Goal: Check status: Check status

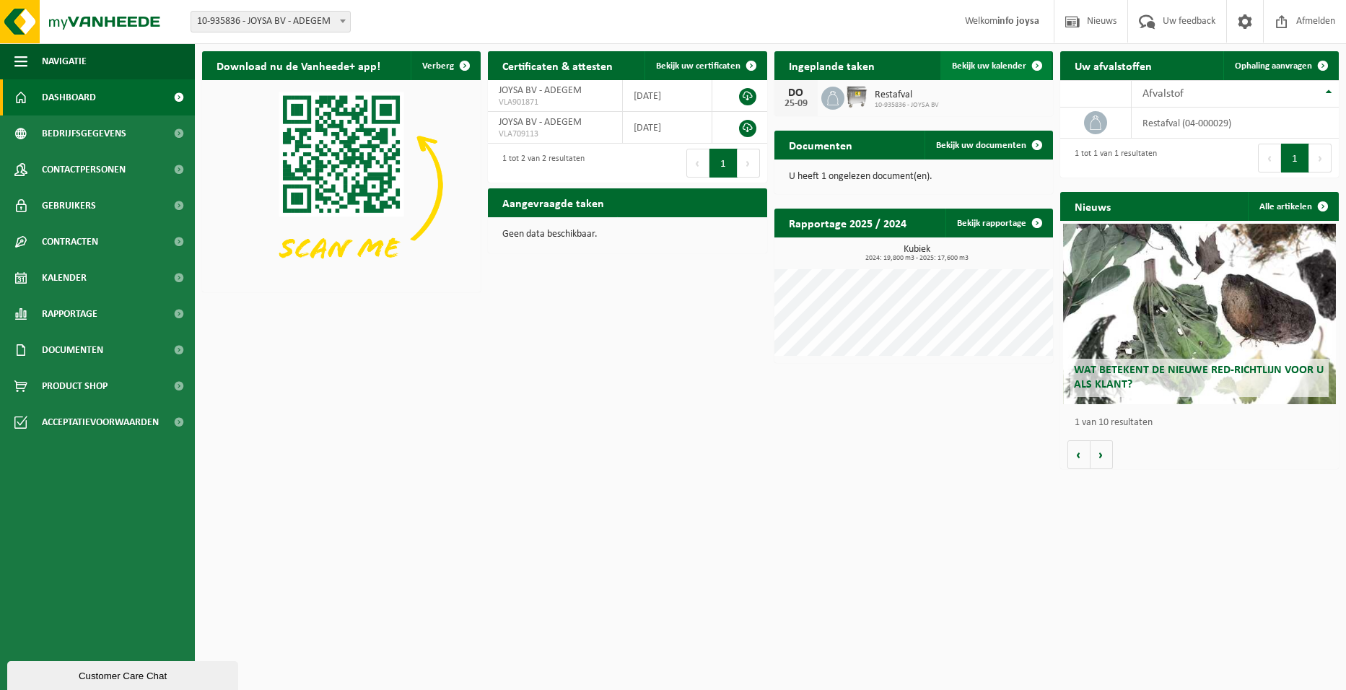
click at [997, 64] on span "Bekijk uw kalender" at bounding box center [989, 65] width 74 height 9
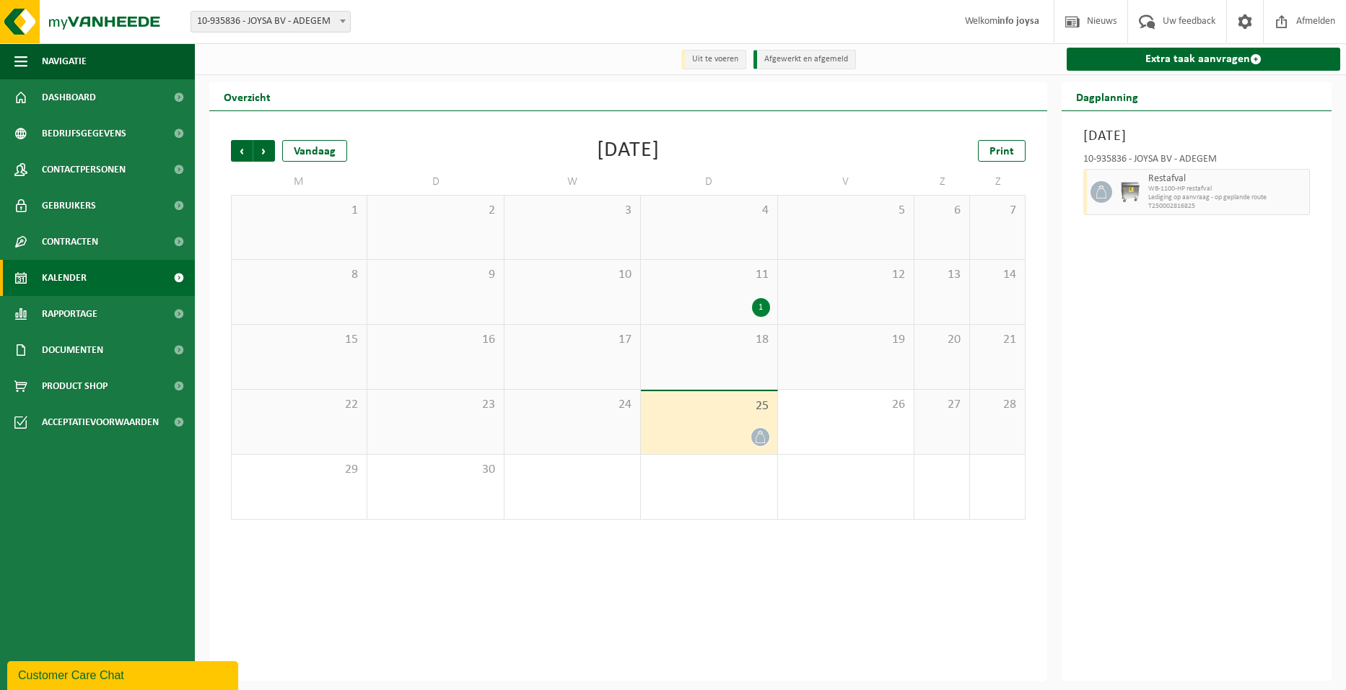
click at [710, 419] on div "25" at bounding box center [709, 422] width 136 height 63
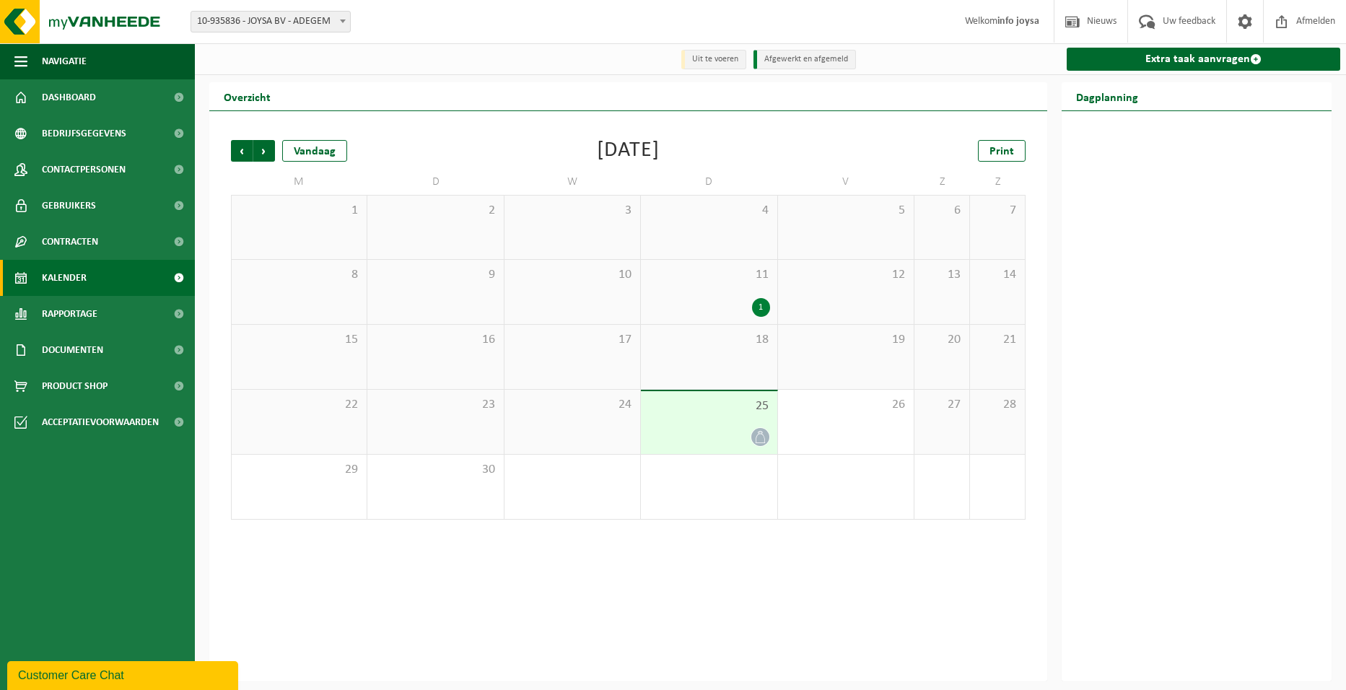
click at [684, 471] on span "2" at bounding box center [708, 470] width 121 height 16
click at [678, 349] on div "18" at bounding box center [709, 357] width 136 height 64
click at [678, 421] on div "25" at bounding box center [709, 422] width 136 height 63
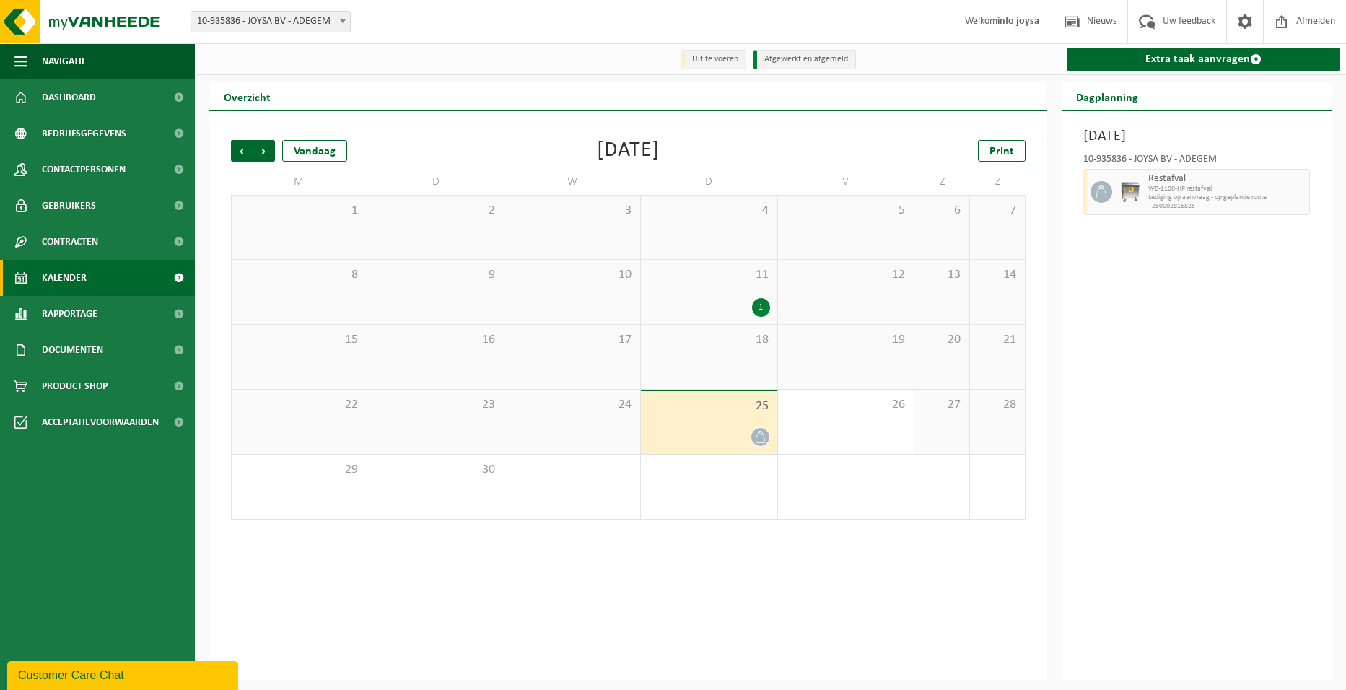
click at [697, 430] on div at bounding box center [708, 436] width 121 height 19
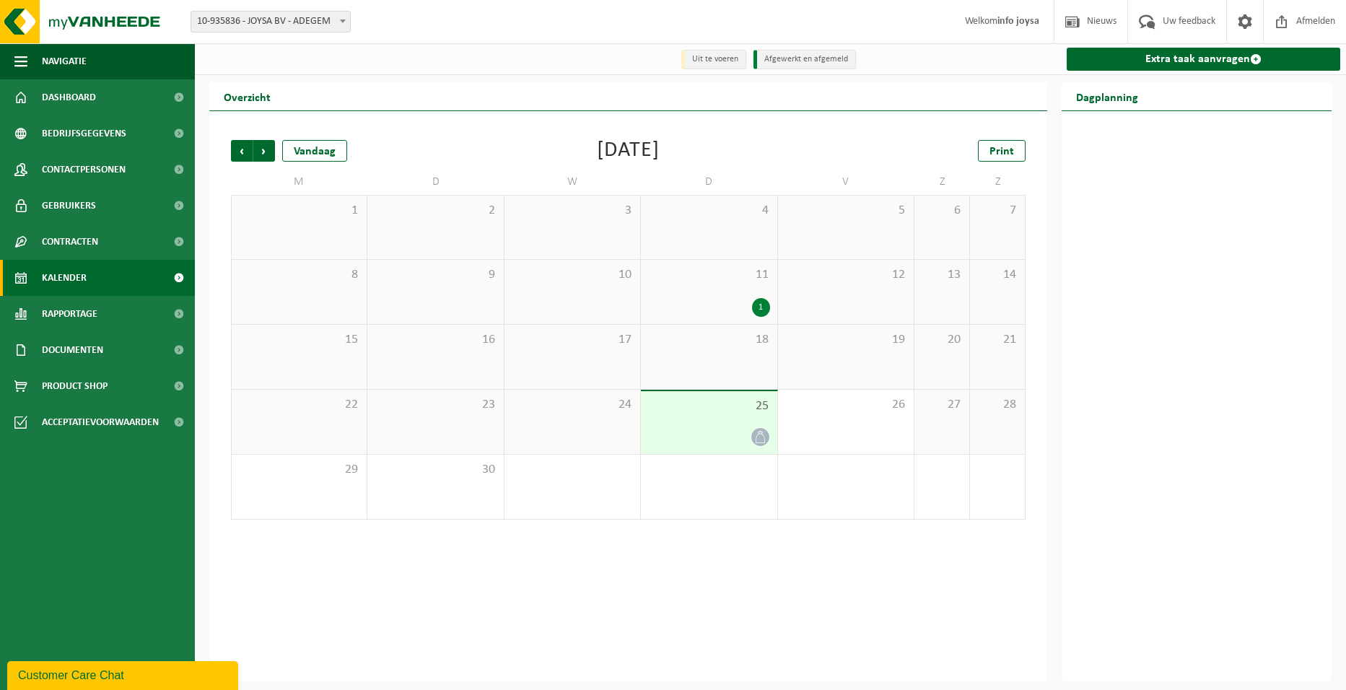
click at [697, 488] on div "2" at bounding box center [709, 487] width 136 height 64
click at [782, 328] on div "19" at bounding box center [846, 357] width 136 height 64
click at [700, 287] on div "11 1" at bounding box center [709, 292] width 136 height 64
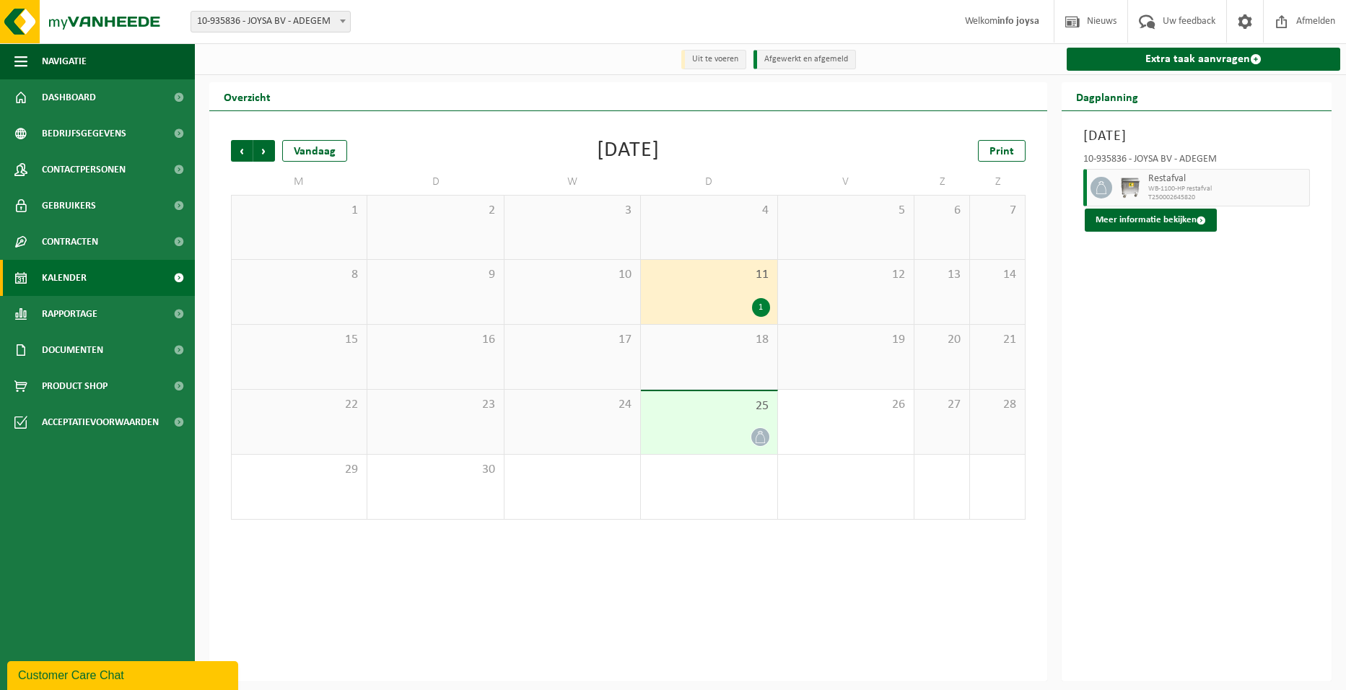
click at [694, 421] on div "25" at bounding box center [709, 422] width 136 height 63
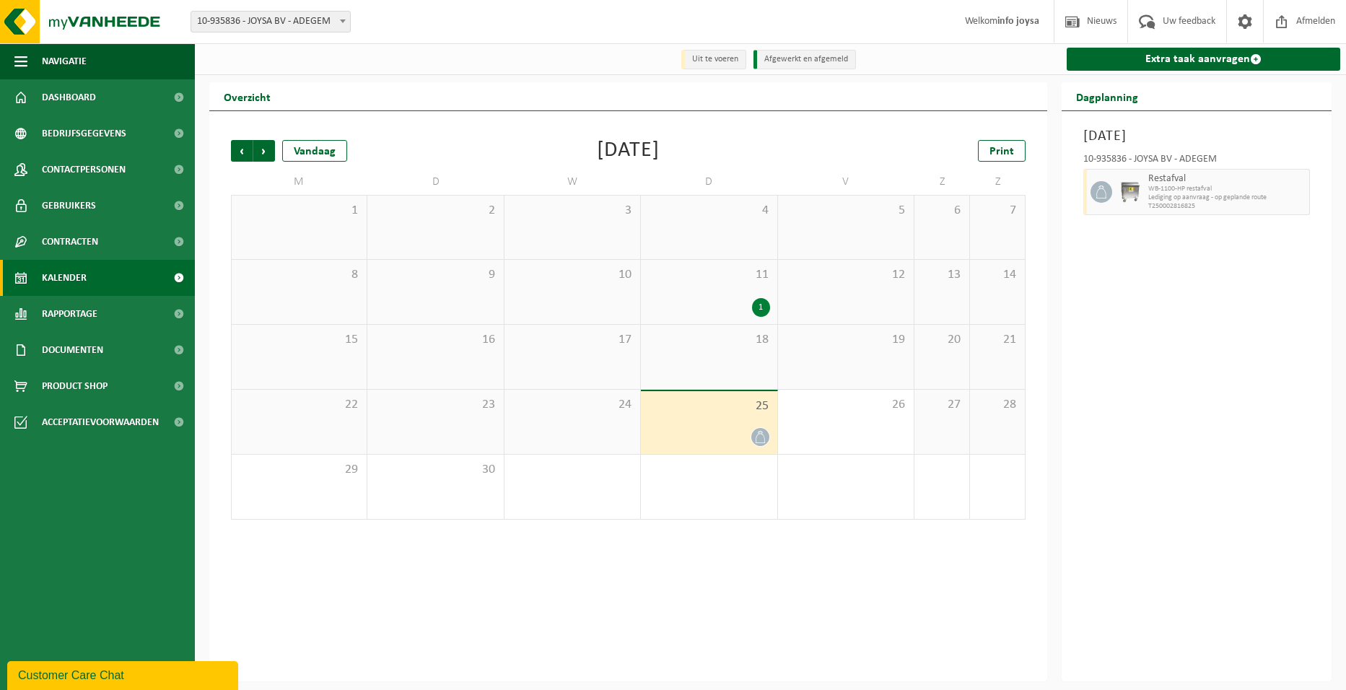
click at [942, 470] on span "4" at bounding box center [942, 470] width 40 height 16
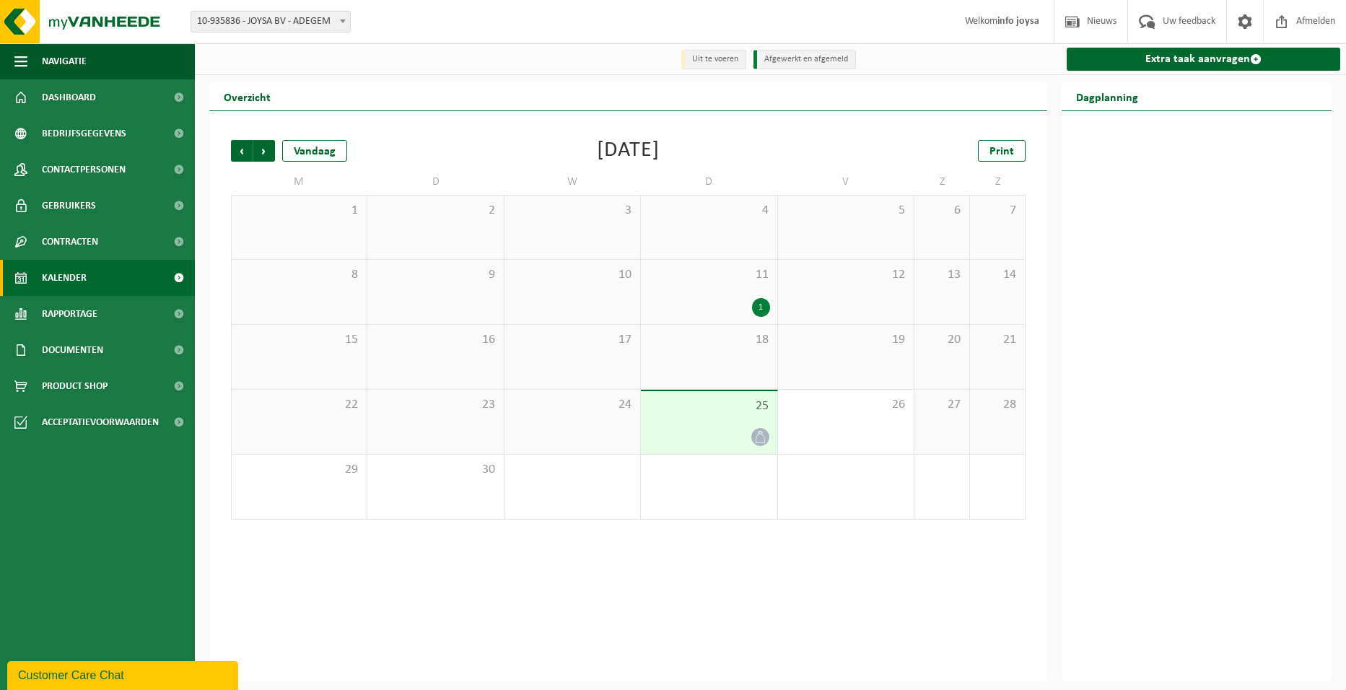
drag, startPoint x: 953, startPoint y: 497, endPoint x: 948, endPoint y: 490, distance: 8.2
click at [953, 498] on div "4" at bounding box center [941, 487] width 55 height 64
click at [685, 419] on div "25" at bounding box center [709, 422] width 136 height 63
